Goal: Task Accomplishment & Management: Complete application form

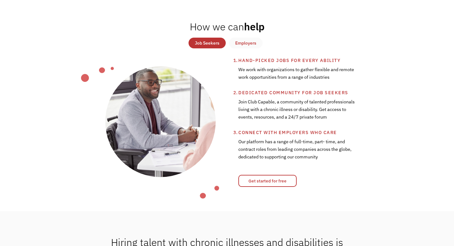
scroll to position [224, 0]
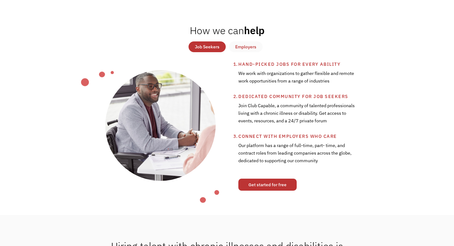
click at [261, 182] on link "Get started for free" at bounding box center [268, 184] width 58 height 12
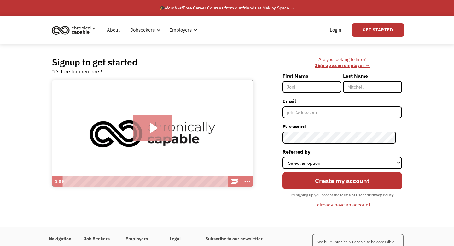
click at [156, 129] on icon "Play Video: Introducing Chronically Capable" at bounding box center [152, 127] width 39 height 25
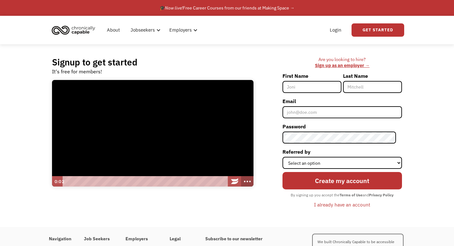
click at [246, 183] on icon "Show more buttons" at bounding box center [247, 181] width 15 height 13
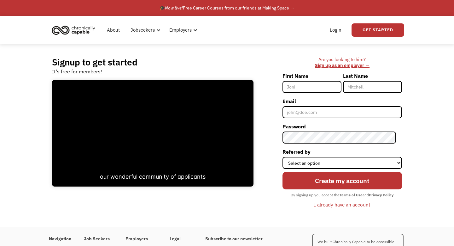
click at [307, 88] on input "First Name" at bounding box center [312, 87] width 59 height 12
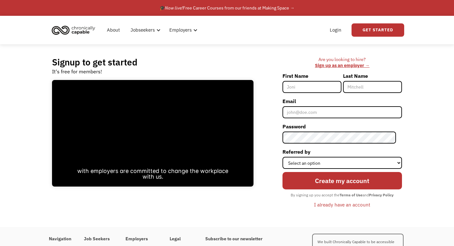
type input "Rebecca"
type input "Fields"
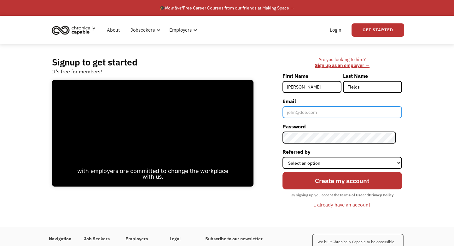
click at [333, 114] on input "Email" at bounding box center [343, 112] width 120 height 12
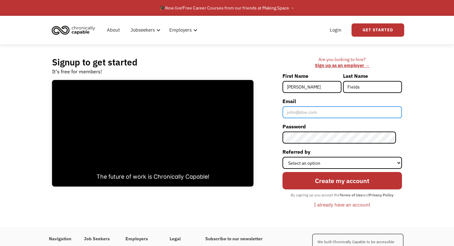
type input "BeccaLFields@gmail.com"
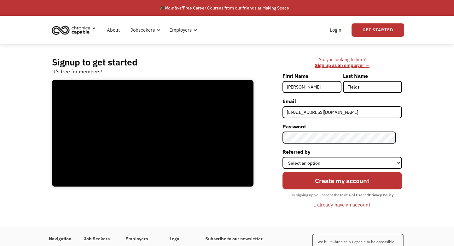
click at [259, 198] on div "Are you looking to hire? ‍ Sign up as an employer → First Name Rebecca Last Nam…" at bounding box center [331, 135] width 149 height 158
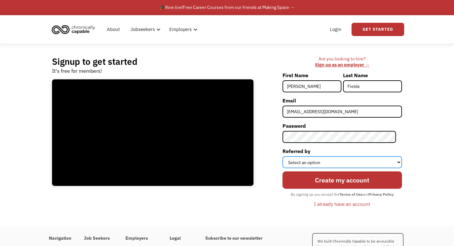
click at [398, 162] on select "Select an option Instagram Facebook Twitter Search Engine News Article Word of …" at bounding box center [343, 162] width 120 height 12
select select "News Article"
click at [288, 156] on select "Select an option Instagram Facebook Twitter Search Engine News Article Word of …" at bounding box center [343, 162] width 120 height 12
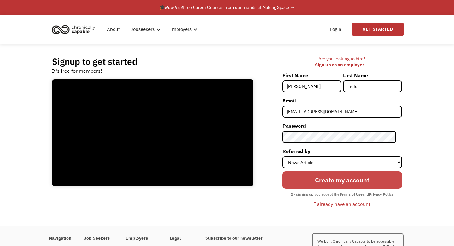
click at [359, 180] on input "Create my account" at bounding box center [343, 179] width 120 height 17
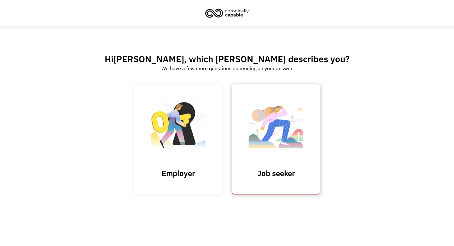
click at [299, 141] on img at bounding box center [276, 128] width 63 height 62
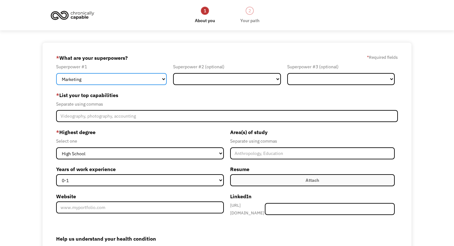
click at [159, 81] on select "Marketing Human Resources Finance Technology Operations Sales Industrial & Manu…" at bounding box center [111, 79] width 111 height 12
select select "Customer Service"
click at [56, 73] on select "Marketing Human Resources Finance Technology Operations Sales Industrial & Manu…" at bounding box center [111, 79] width 111 height 12
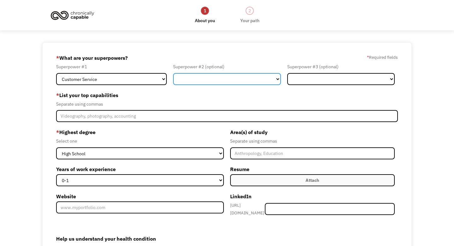
click at [260, 80] on select "Marketing Human Resources Finance Technology Operations Sales Industrial & Manu…" at bounding box center [227, 79] width 108 height 12
select select "Administration"
click at [173, 73] on select "Marketing Human Resources Finance Technology Operations Sales Industrial & Manu…" at bounding box center [227, 79] width 108 height 12
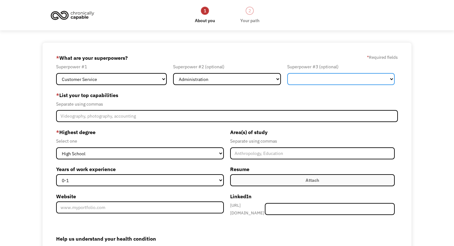
click at [390, 76] on select "Marketing Human Resources Finance Technology Operations Sales Industrial & Manu…" at bounding box center [342, 79] width 108 height 12
select select "Other"
click at [288, 73] on select "Marketing Human Resources Finance Technology Operations Sales Industrial & Manu…" at bounding box center [342, 79] width 108 height 12
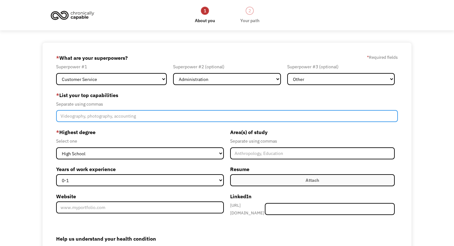
click at [151, 114] on input "Member-Create-Step1" at bounding box center [227, 116] width 342 height 12
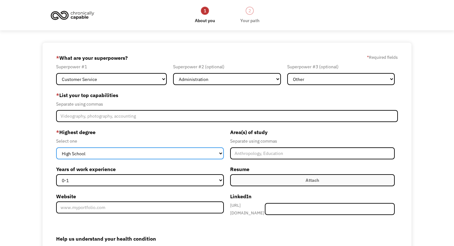
click at [220, 152] on select "High School Associates Bachelors Master's PhD" at bounding box center [140, 153] width 168 height 12
select select "bachelors"
click at [56, 147] on select "High School Associates Bachelors Master's PhD" at bounding box center [140, 153] width 168 height 12
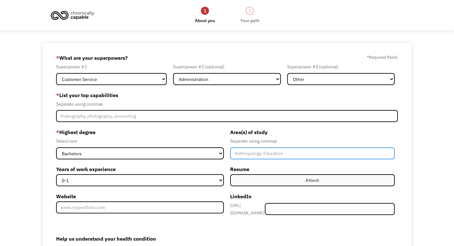
click at [282, 154] on input "Member-Create-Step1" at bounding box center [312, 153] width 165 height 12
type input "Psychology"
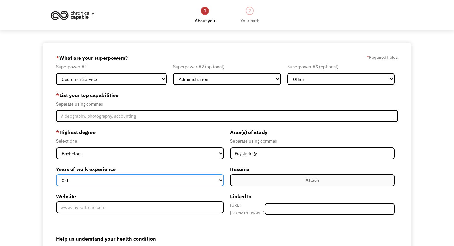
click at [222, 183] on select "0-1 2-4 5-10 11-15 15+" at bounding box center [140, 180] width 168 height 12
select select "2-4"
click at [56, 174] on select "0-1 2-4 5-10 11-15 15+" at bounding box center [140, 180] width 168 height 12
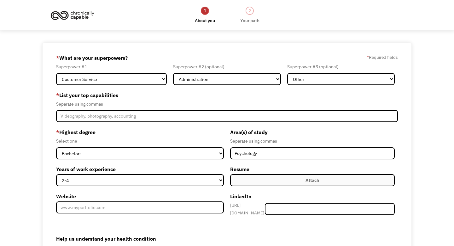
click at [315, 181] on div "Attach" at bounding box center [313, 180] width 14 height 8
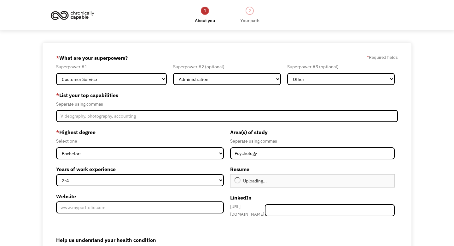
type input "Continue"
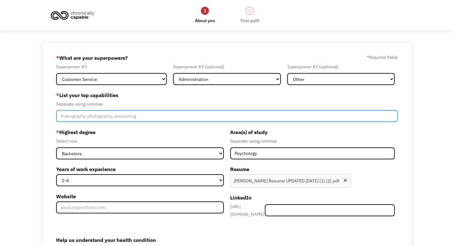
click at [157, 115] on input "Member-Create-Step1" at bounding box center [227, 116] width 342 height 12
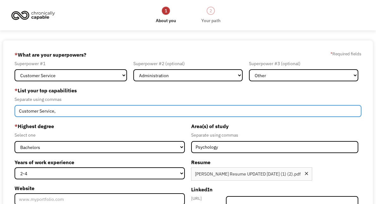
paste input "Computer skills (MS Office, Google Suite) Data entry Organization and schedulin…"
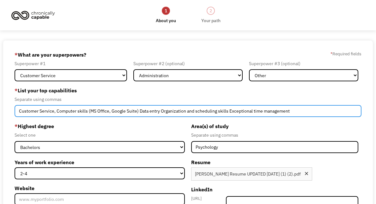
click at [138, 112] on input "Customer Service, Computer skills (MS Office, Google Suite) Data entry Organiza…" at bounding box center [188, 111] width 347 height 12
click at [159, 112] on input "Customer Service, Computer skills (MS Office, Google Suite), Data entry Organiz…" at bounding box center [188, 111] width 347 height 12
click at [228, 112] on input "Customer Service, Computer skills (MS Office, Google Suite), Data entry, Organi…" at bounding box center [188, 111] width 347 height 12
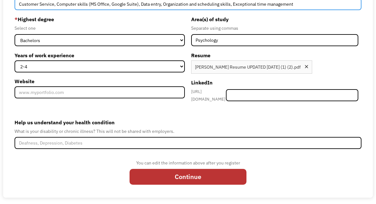
scroll to position [107, 0]
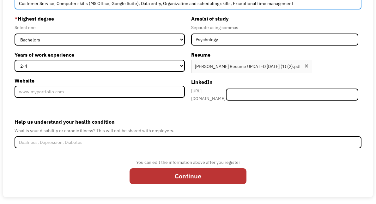
type input "Customer Service, Computer skills (MS Office, Google Suite), Data entry, Organi…"
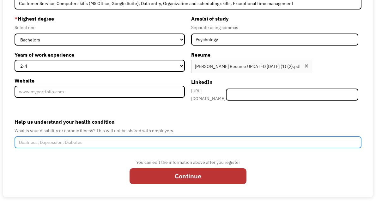
click at [156, 140] on input "Help us understand your health condition" at bounding box center [188, 142] width 347 height 12
paste input "cerebral palsy"
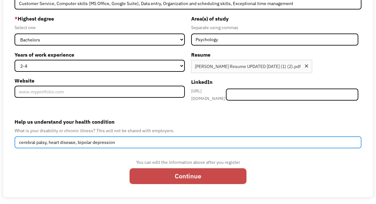
type input "cerebral palsy, heart disease, bipolar depression"
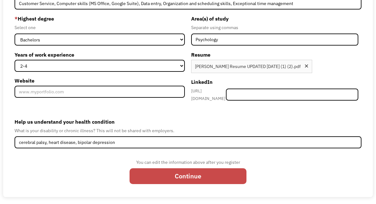
click at [200, 174] on input "Continue" at bounding box center [187, 176] width 117 height 16
type input "Please wait..."
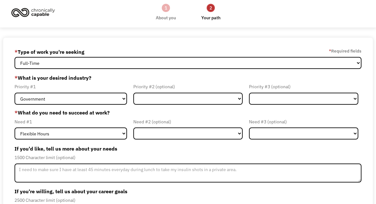
scroll to position [3, 0]
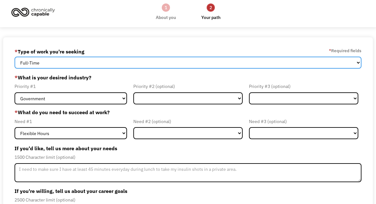
click at [355, 64] on select "Full-Time Part-Time Both Full-Time and Part-Time" at bounding box center [188, 62] width 347 height 12
select select "part-time"
click at [15, 56] on select "Full-Time Part-Time Both Full-Time and Part-Time" at bounding box center [188, 62] width 347 height 12
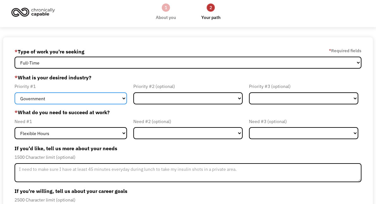
click at [115, 97] on select "Government Finance & Insurance Health & Social Care Tech & Engineering Creative…" at bounding box center [71, 98] width 112 height 12
select select "Health & Social Care"
click at [15, 92] on select "Government Finance & Insurance Health & Social Care Tech & Engineering Creative…" at bounding box center [71, 98] width 112 height 12
click at [124, 98] on select "Government Finance & Insurance Health & Social Care Tech & Engineering Creative…" at bounding box center [71, 98] width 112 height 12
click at [99, 100] on select "Government Finance & Insurance Health & Social Care Tech & Engineering Creative…" at bounding box center [71, 98] width 112 height 12
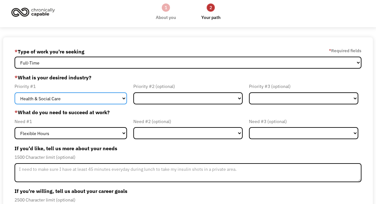
click at [15, 92] on select "Government Finance & Insurance Health & Social Care Tech & Engineering Creative…" at bounding box center [71, 98] width 112 height 12
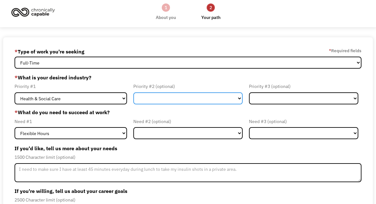
click at [156, 95] on select "Government Finance & Insurance Health & Social Care Tech & Engineering Creative…" at bounding box center [187, 98] width 109 height 12
select select "Administrative"
click at [133, 92] on select "Government Finance & Insurance Health & Social Care Tech & Engineering Creative…" at bounding box center [187, 98] width 109 height 12
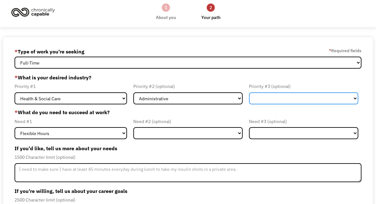
click at [292, 99] on select "Government Finance & Insurance Health & Social Care Tech & Engineering Creative…" at bounding box center [303, 98] width 109 height 12
click at [249, 92] on select "Government Finance & Insurance Health & Social Care Tech & Engineering Creative…" at bounding box center [303, 98] width 109 height 12
click at [355, 100] on select "Government Finance & Insurance Health & Social Care Tech & Engineering Creative…" at bounding box center [303, 98] width 109 height 12
select select "Education"
click at [249, 92] on select "Government Finance & Insurance Health & Social Care Tech & Engineering Creative…" at bounding box center [303, 98] width 109 height 12
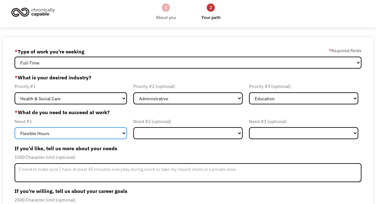
click at [124, 131] on select "Flexible Hours Remote Work Service Animal On-site Accommodations Visual Support…" at bounding box center [71, 133] width 112 height 12
click at [15, 127] on select "Flexible Hours Remote Work Service Animal On-site Accommodations Visual Support…" at bounding box center [71, 133] width 112 height 12
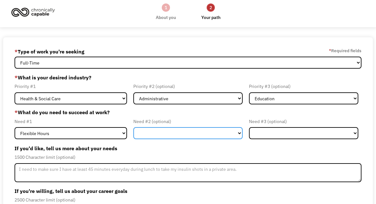
click at [240, 135] on select "Flexible Hours Remote Work Service Animal On-site Accommodations Visual Support…" at bounding box center [187, 133] width 109 height 12
click at [133, 127] on select "Flexible Hours Remote Work Service Animal On-site Accommodations Visual Support…" at bounding box center [187, 133] width 109 height 12
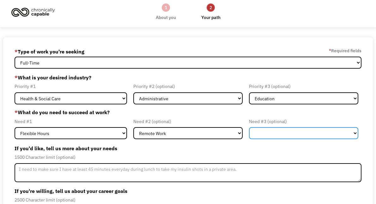
click at [296, 133] on select "Flexible Hours Remote Work Service Animal On-site Accommodations Visual Support…" at bounding box center [303, 133] width 109 height 12
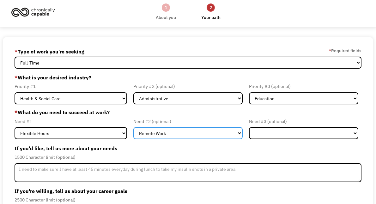
click at [237, 134] on select "Flexible Hours Remote Work Service Animal On-site Accommodations Visual Support…" at bounding box center [187, 133] width 109 height 12
select select "On-site Accommodations"
click at [133, 127] on select "Flexible Hours Remote Work Service Animal On-site Accommodations Visual Support…" at bounding box center [187, 133] width 109 height 12
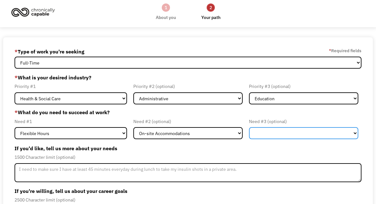
click at [351, 135] on select "Flexible Hours Remote Work Service Animal On-site Accommodations Visual Support…" at bounding box center [303, 133] width 109 height 12
select select "Remote Work"
click at [249, 127] on select "Flexible Hours Remote Work Service Animal On-site Accommodations Visual Support…" at bounding box center [303, 133] width 109 height 12
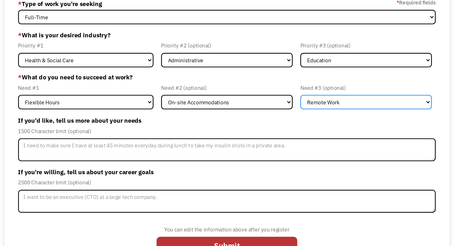
scroll to position [15, 0]
